Goal: Obtain resource: Download file/media

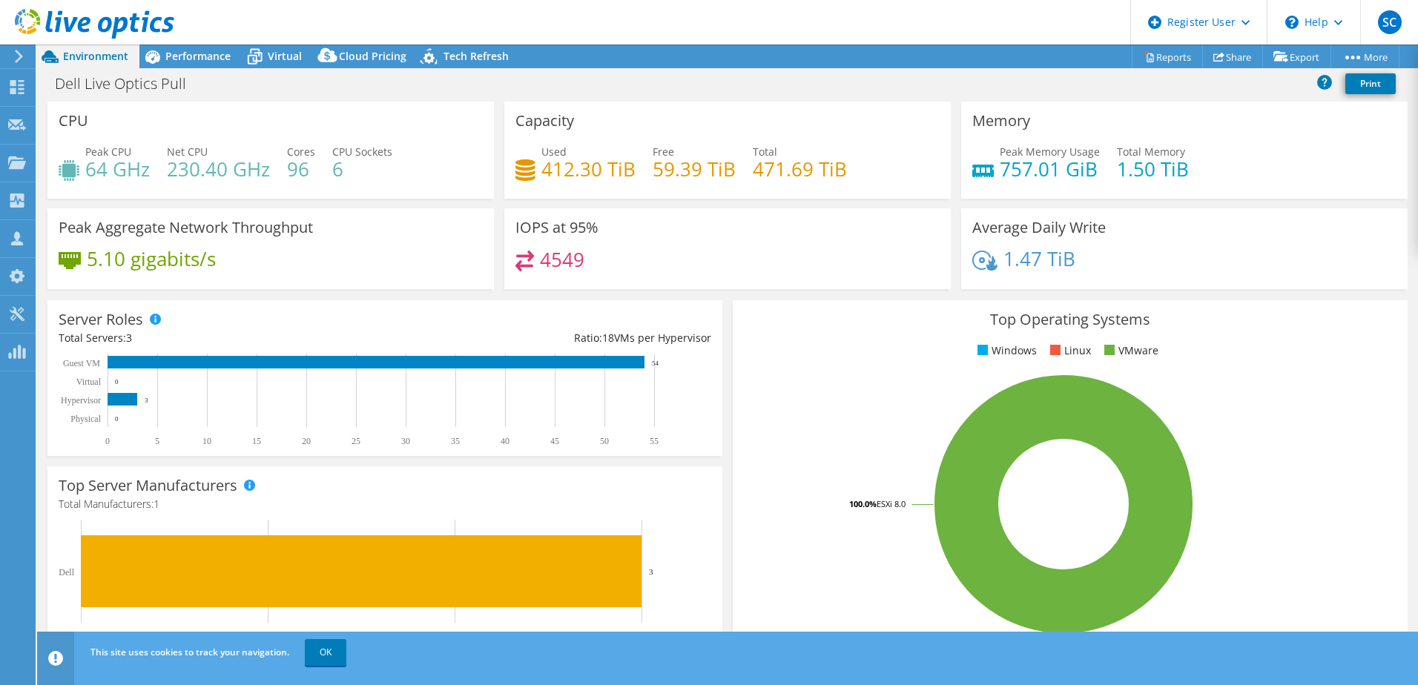
select select "USD"
click at [191, 58] on span "Performance" at bounding box center [197, 56] width 65 height 14
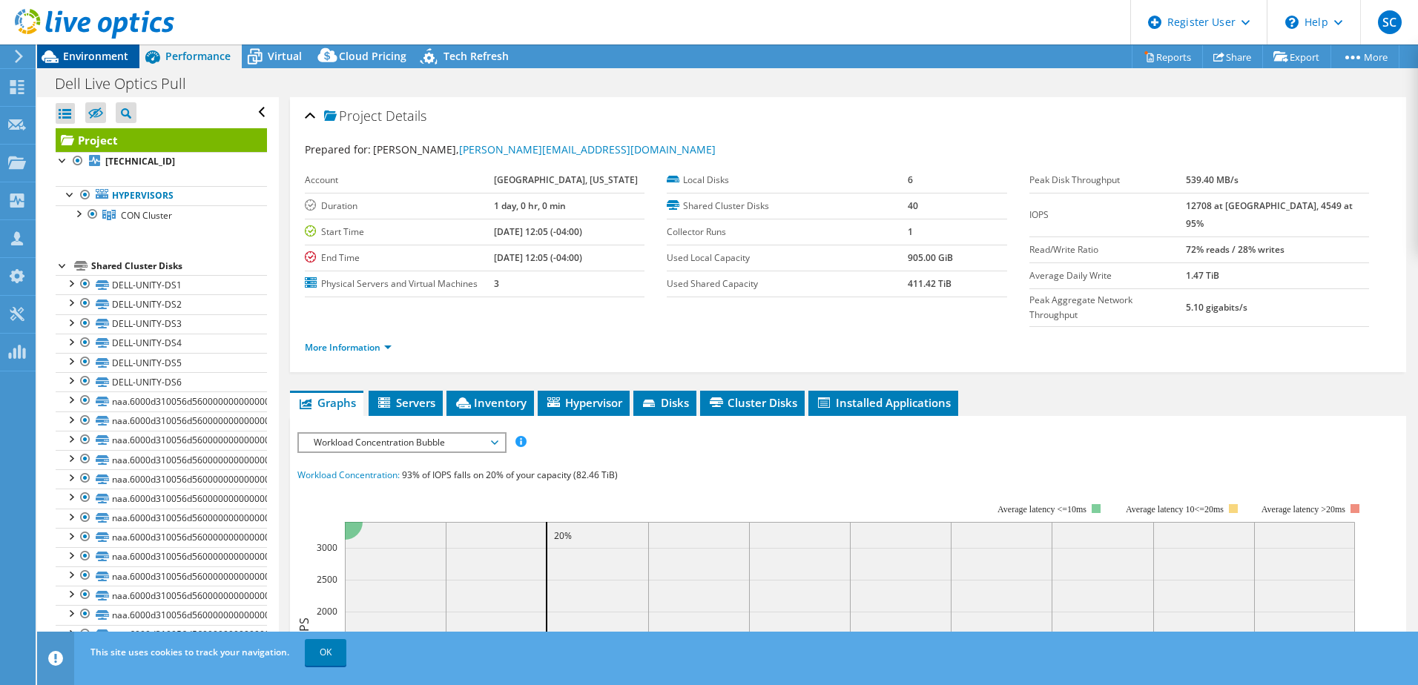
click at [108, 59] on span "Environment" at bounding box center [95, 56] width 65 height 14
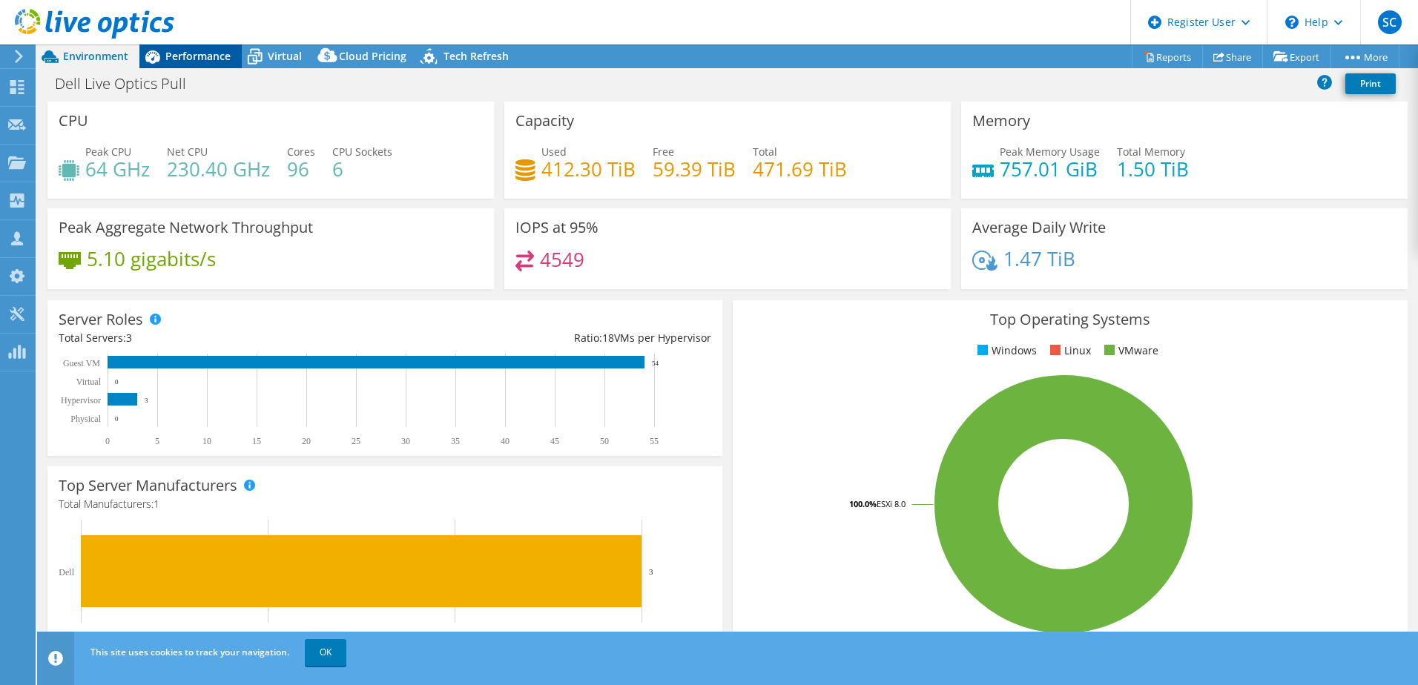
click at [216, 52] on span "Performance" at bounding box center [197, 56] width 65 height 14
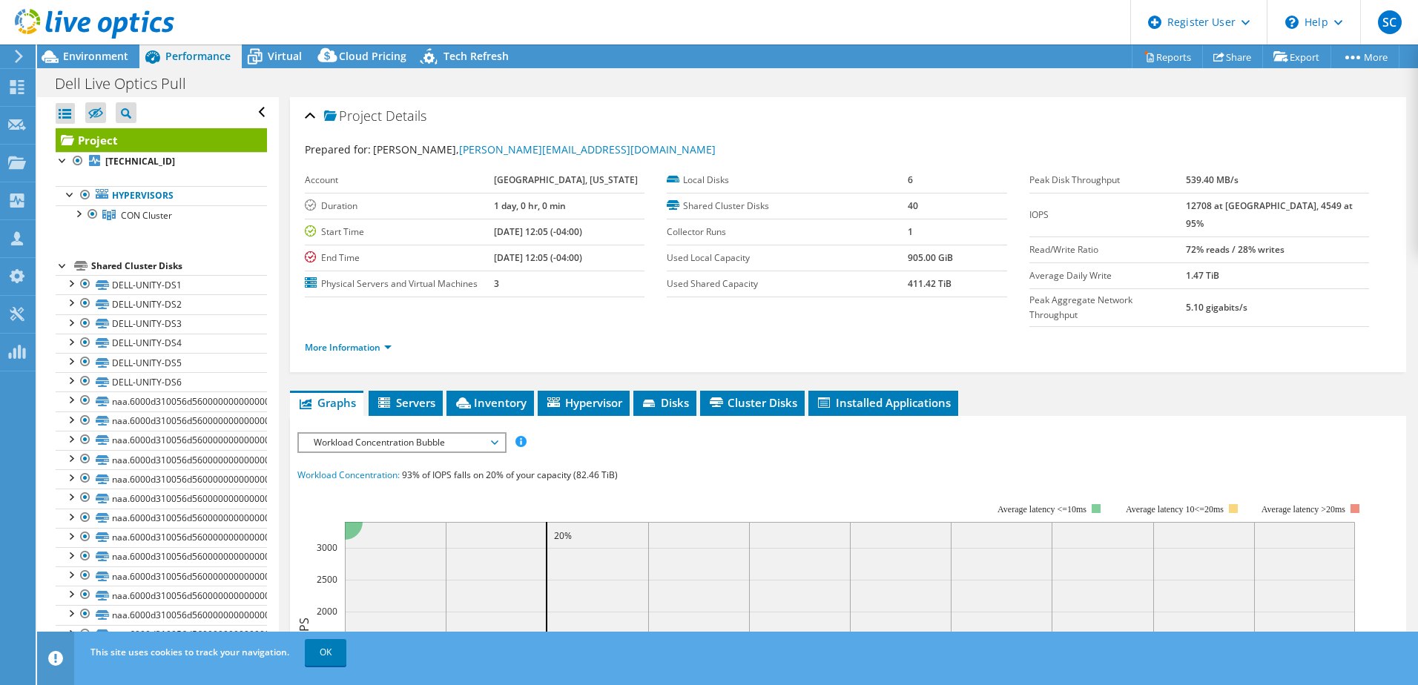
click at [122, 46] on div at bounding box center [87, 25] width 174 height 50
click at [118, 47] on div at bounding box center [87, 25] width 174 height 50
click at [251, 53] on icon at bounding box center [255, 57] width 26 height 26
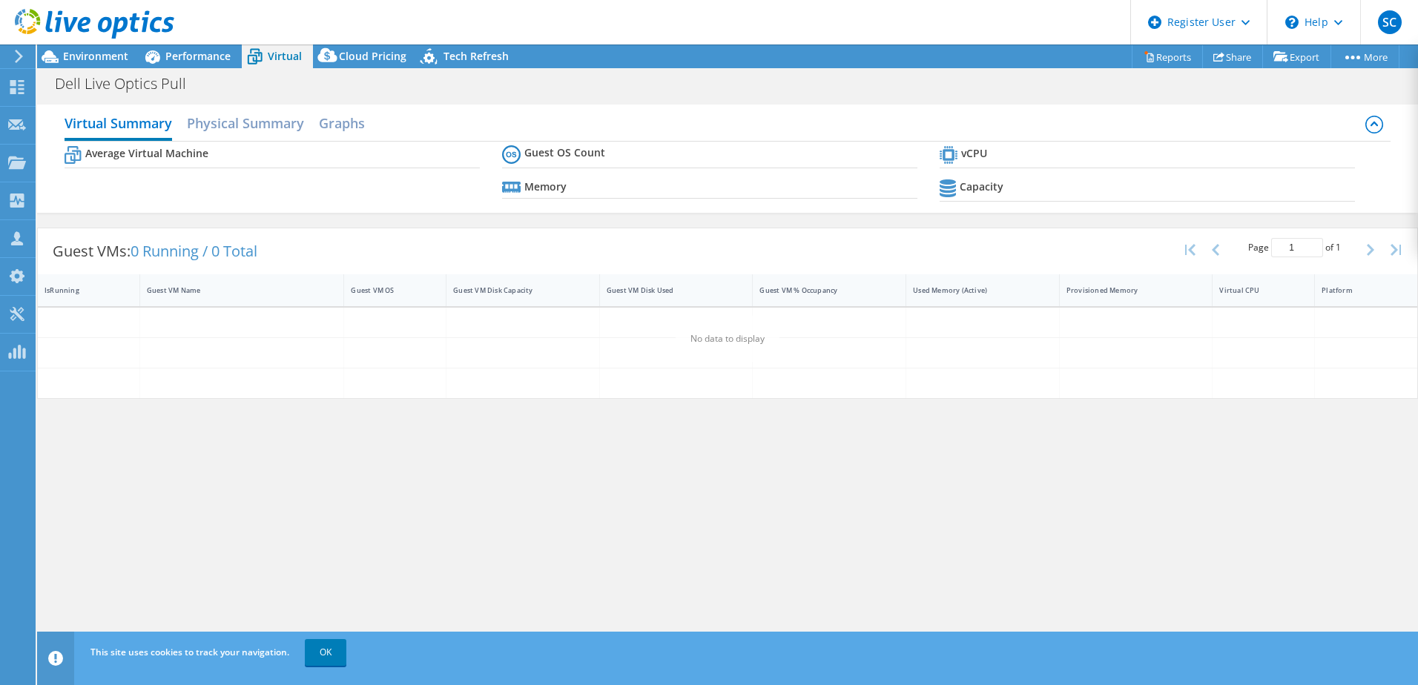
click at [86, 47] on div at bounding box center [87, 25] width 174 height 50
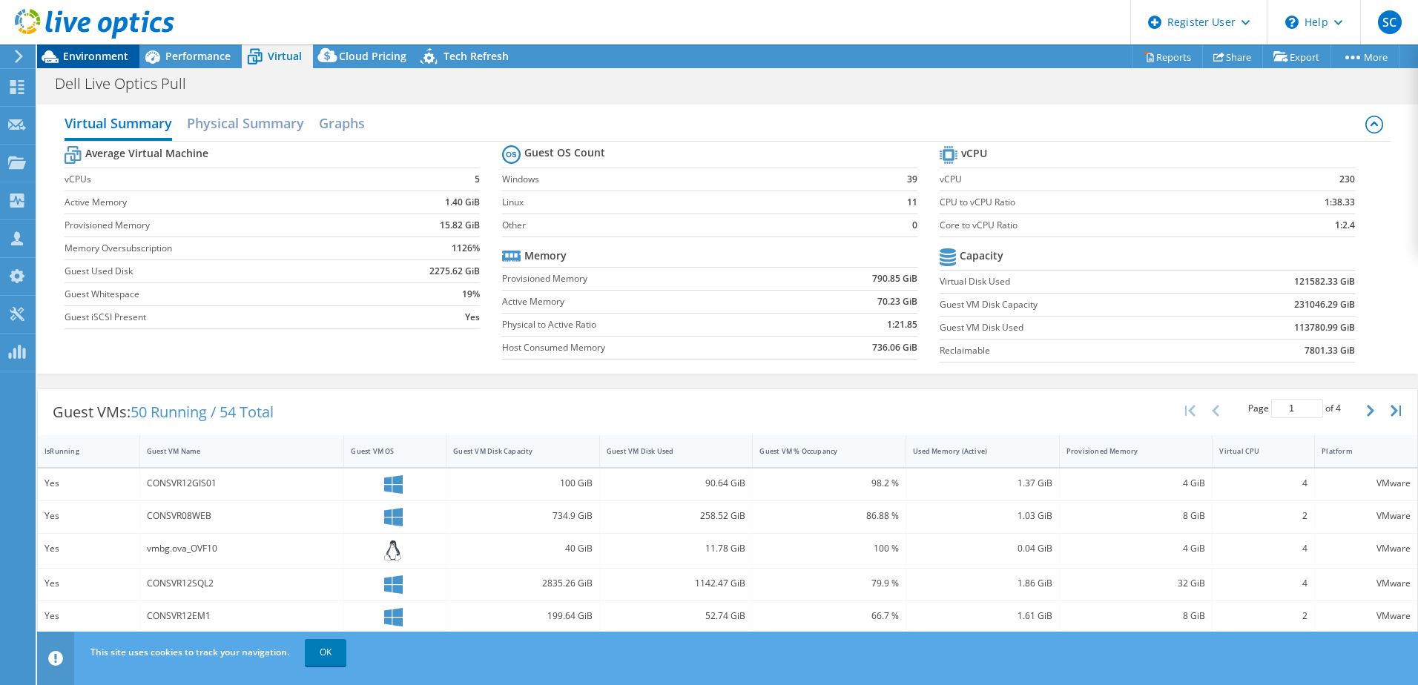
click at [103, 56] on span "Environment" at bounding box center [95, 56] width 65 height 14
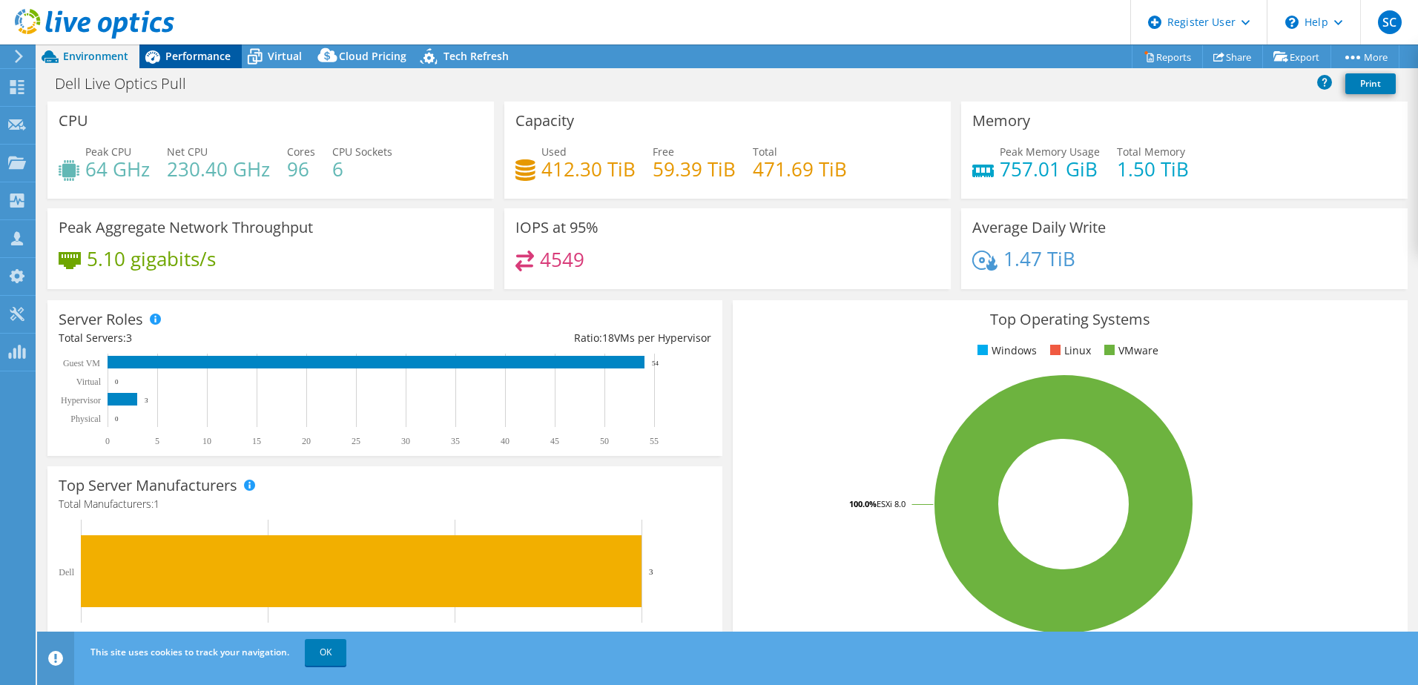
click at [219, 55] on span "Performance" at bounding box center [197, 56] width 65 height 14
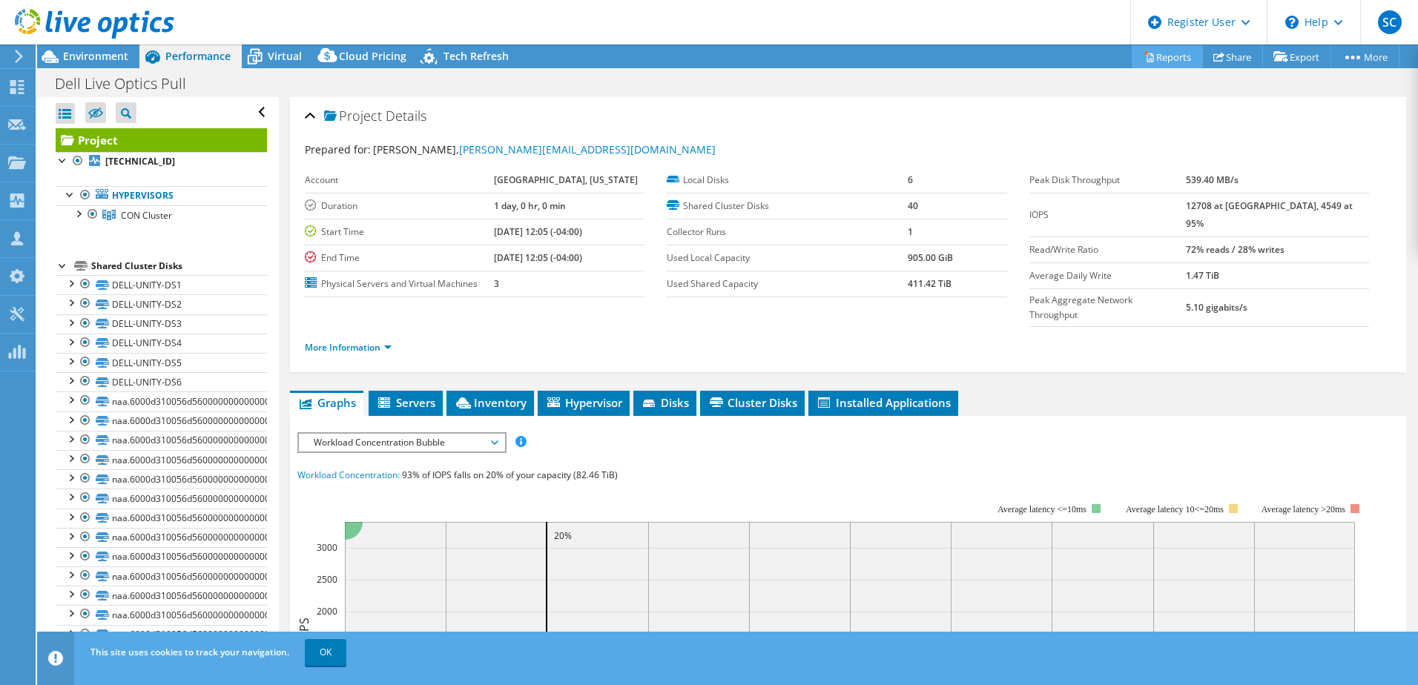
click at [1162, 65] on link "Reports" at bounding box center [1166, 56] width 71 height 23
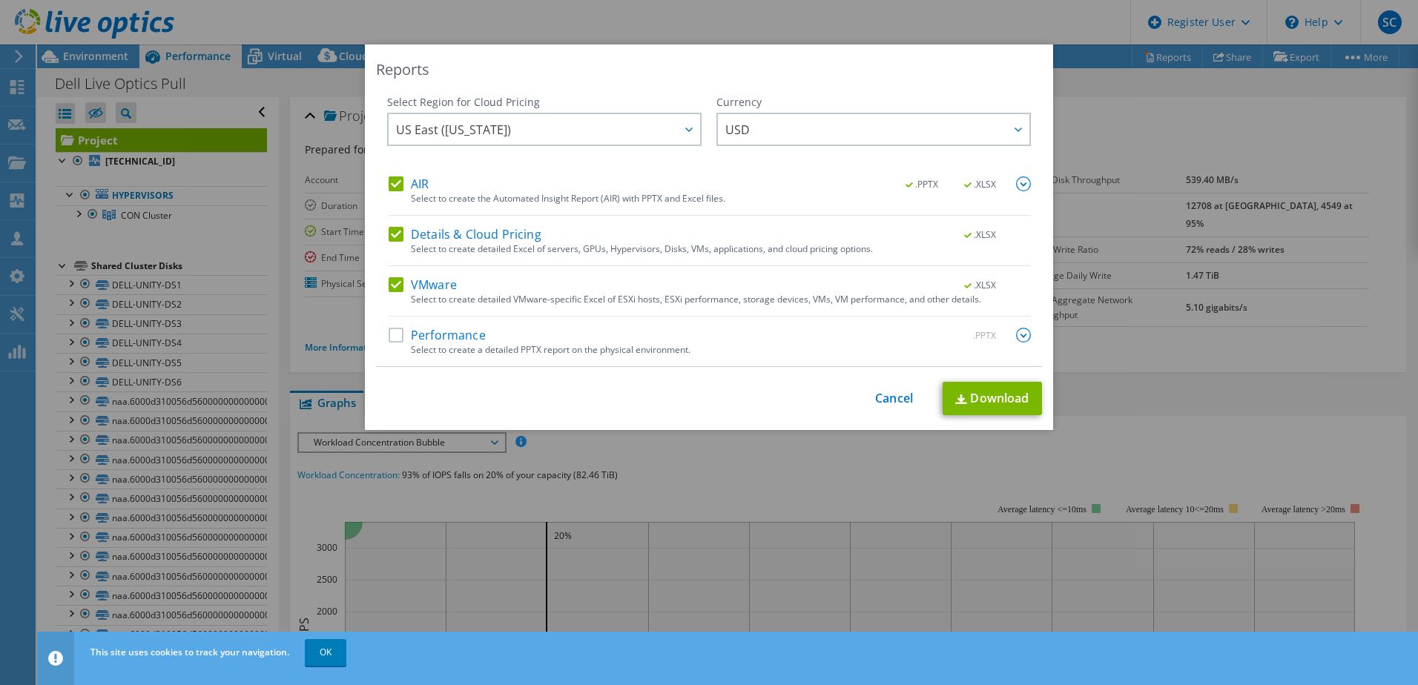
click at [393, 235] on label "Details & Cloud Pricing" at bounding box center [465, 234] width 153 height 15
click at [0, 0] on input "Details & Cloud Pricing" at bounding box center [0, 0] width 0 height 0
click at [988, 394] on link "Download" at bounding box center [991, 398] width 99 height 33
